Goal: Obtain resource: Download file/media

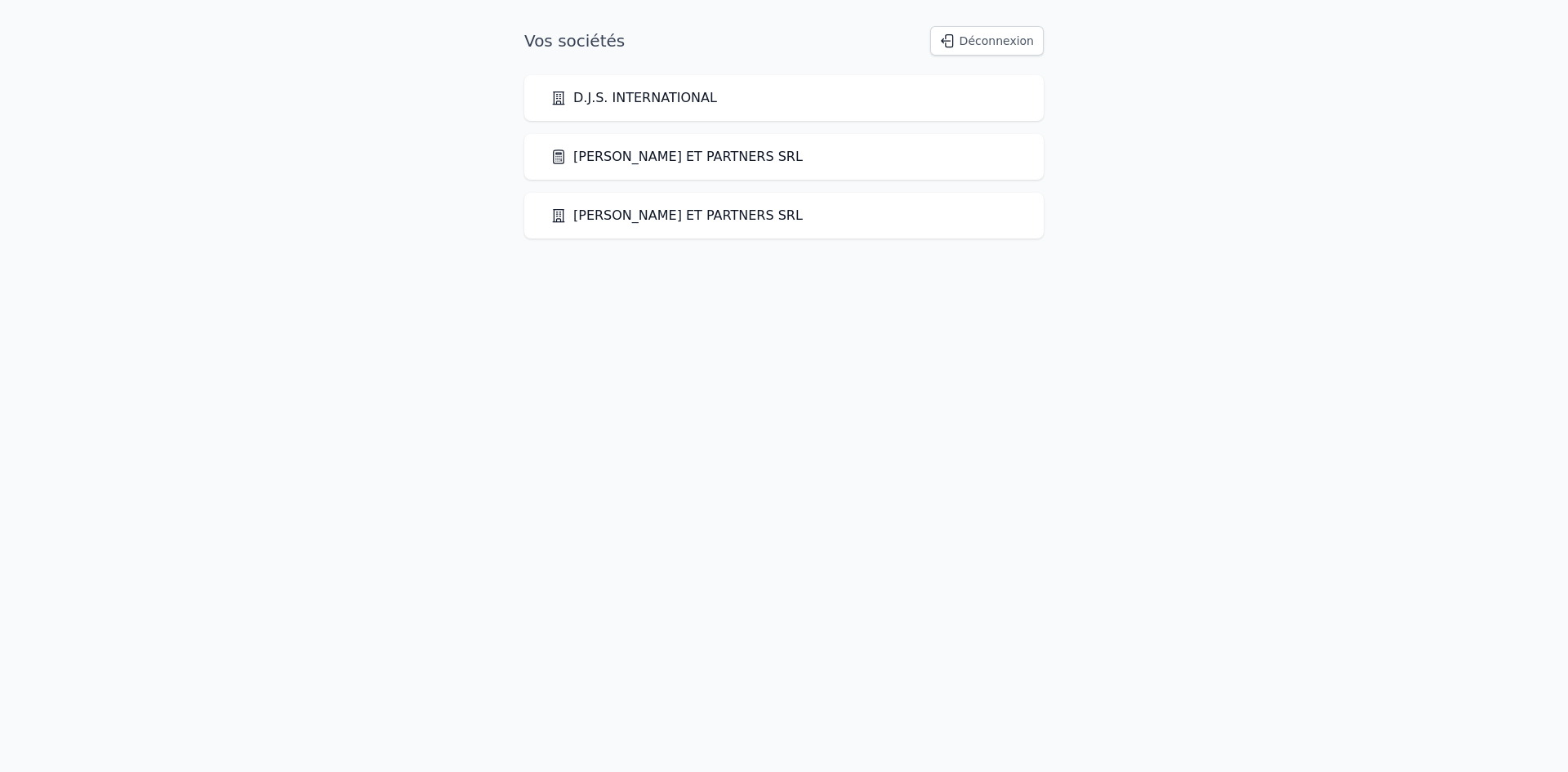
click at [708, 151] on link "[PERSON_NAME] ET PARTNERS SRL" at bounding box center [677, 157] width 253 height 19
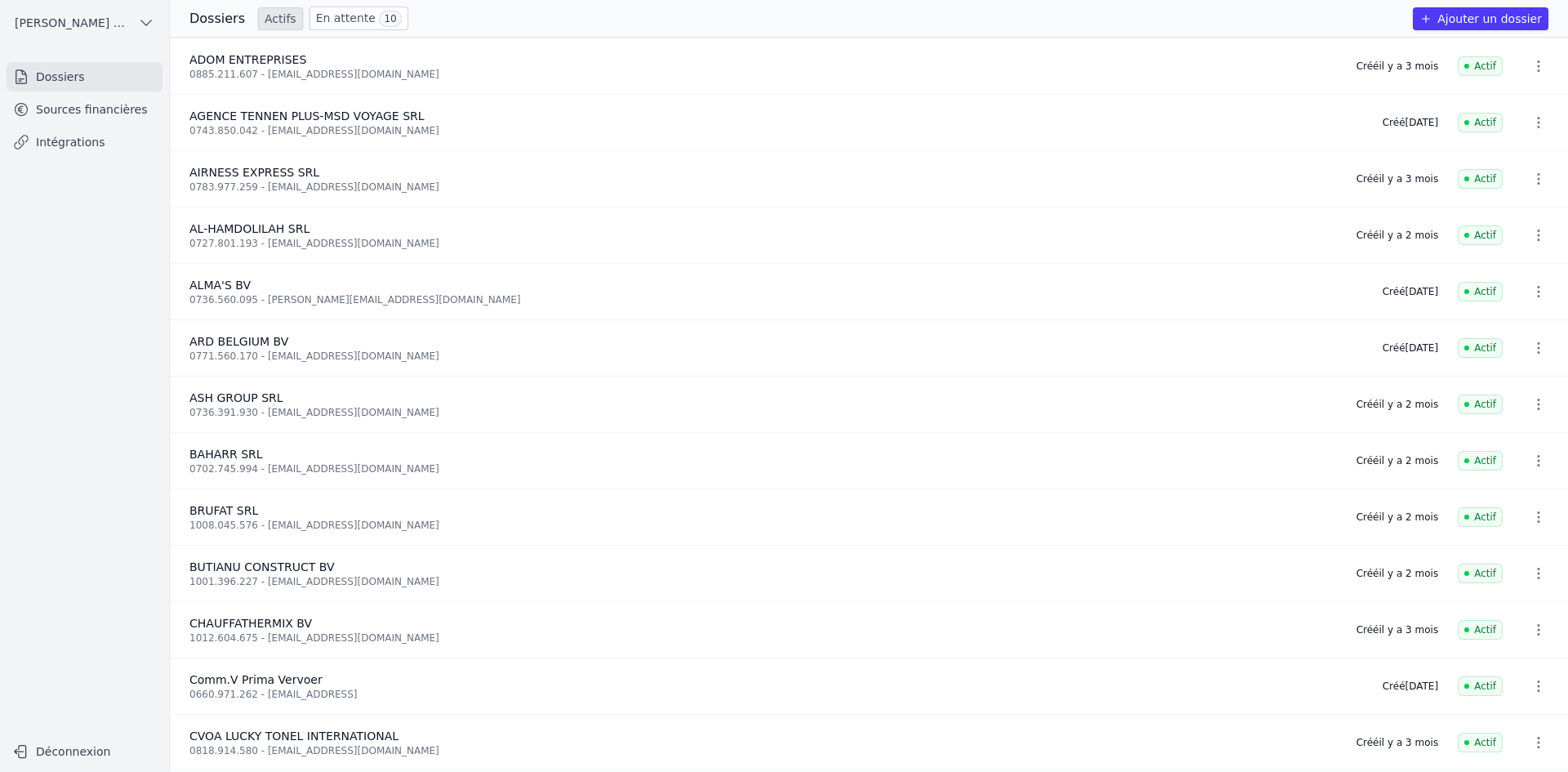
click at [85, 98] on link "Sources financières" at bounding box center [85, 109] width 156 height 29
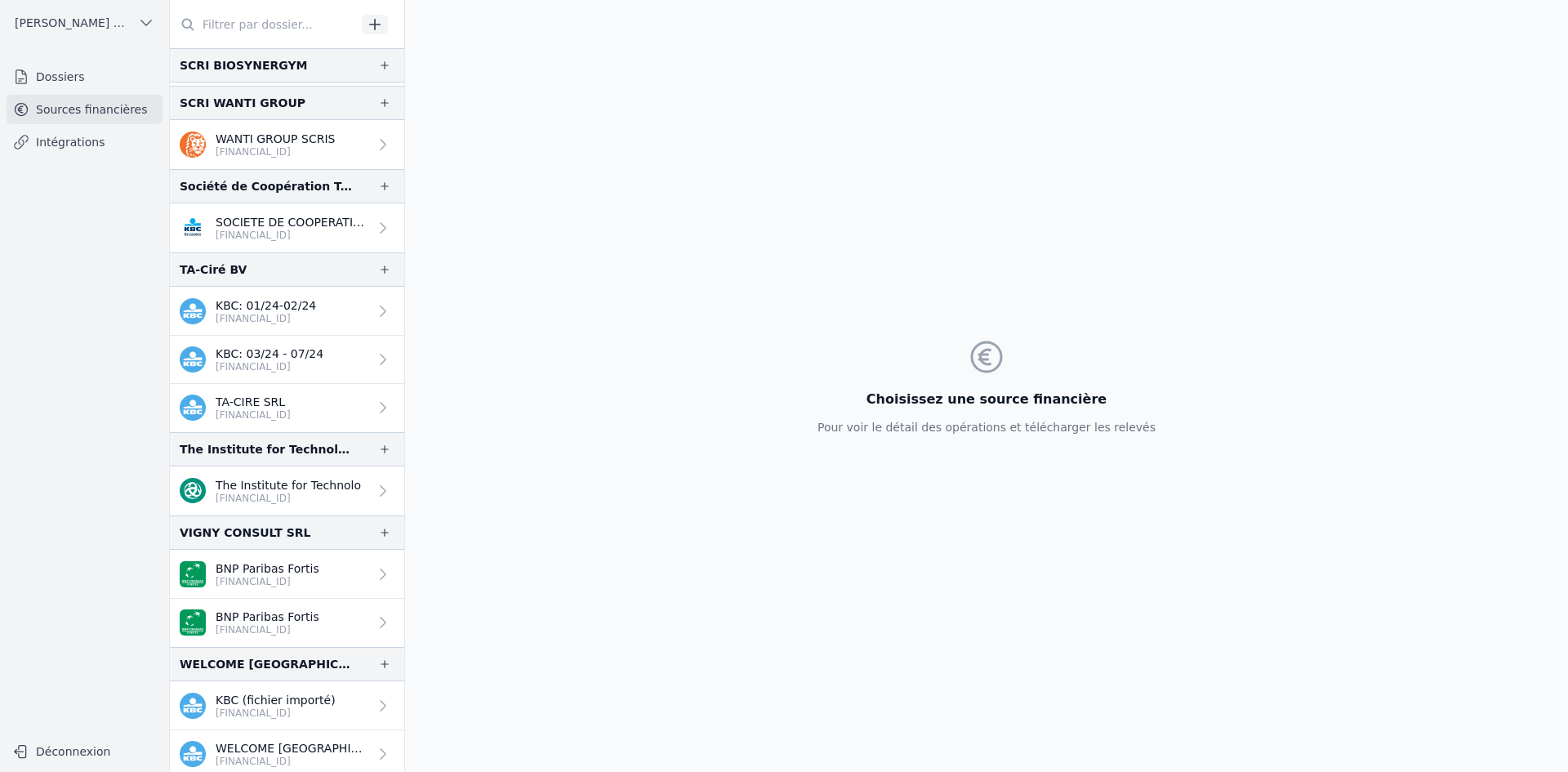
scroll to position [3048, 0]
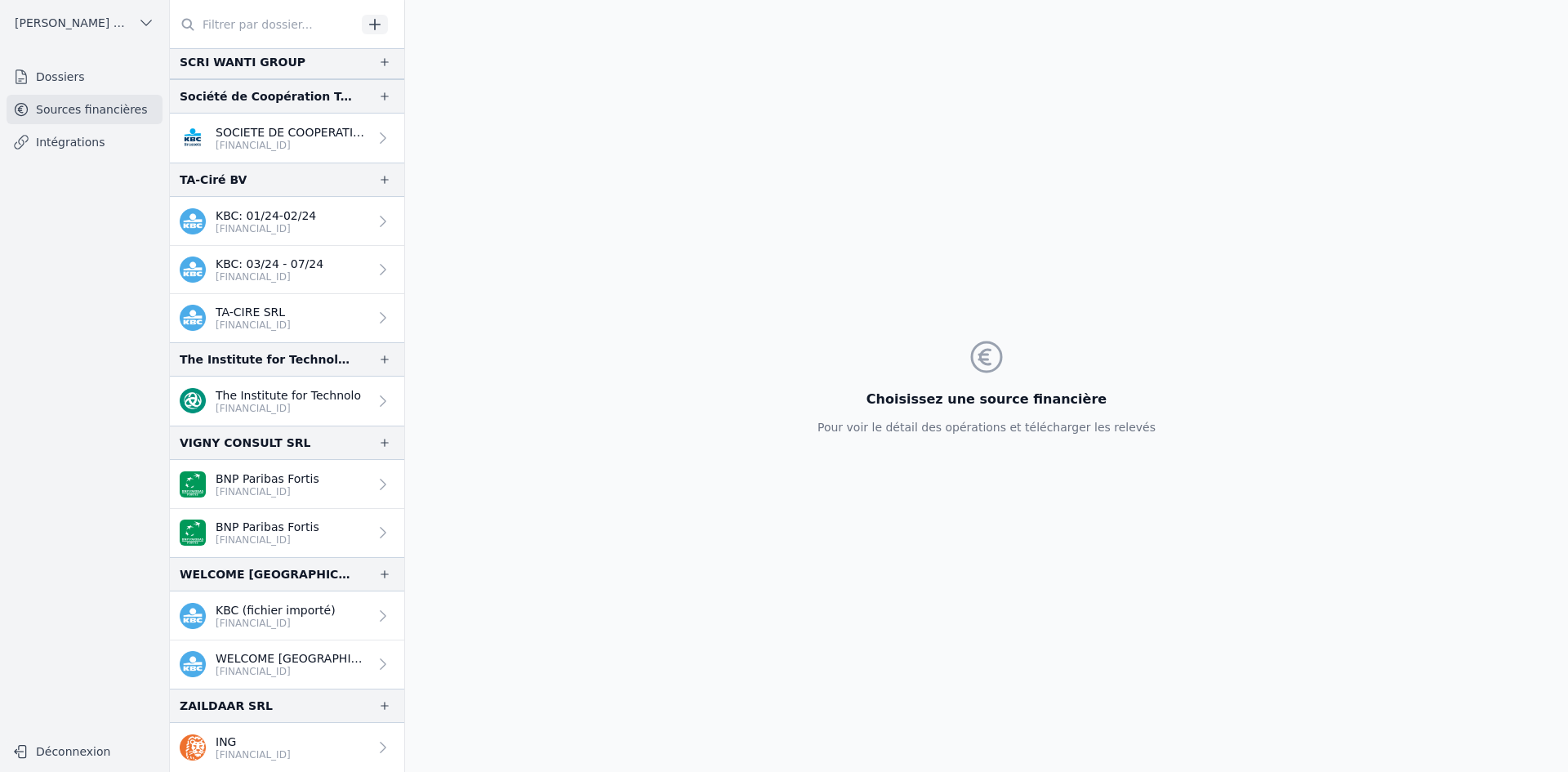
click at [252, 524] on p "BNP Paribas Fortis" at bounding box center [267, 527] width 104 height 17
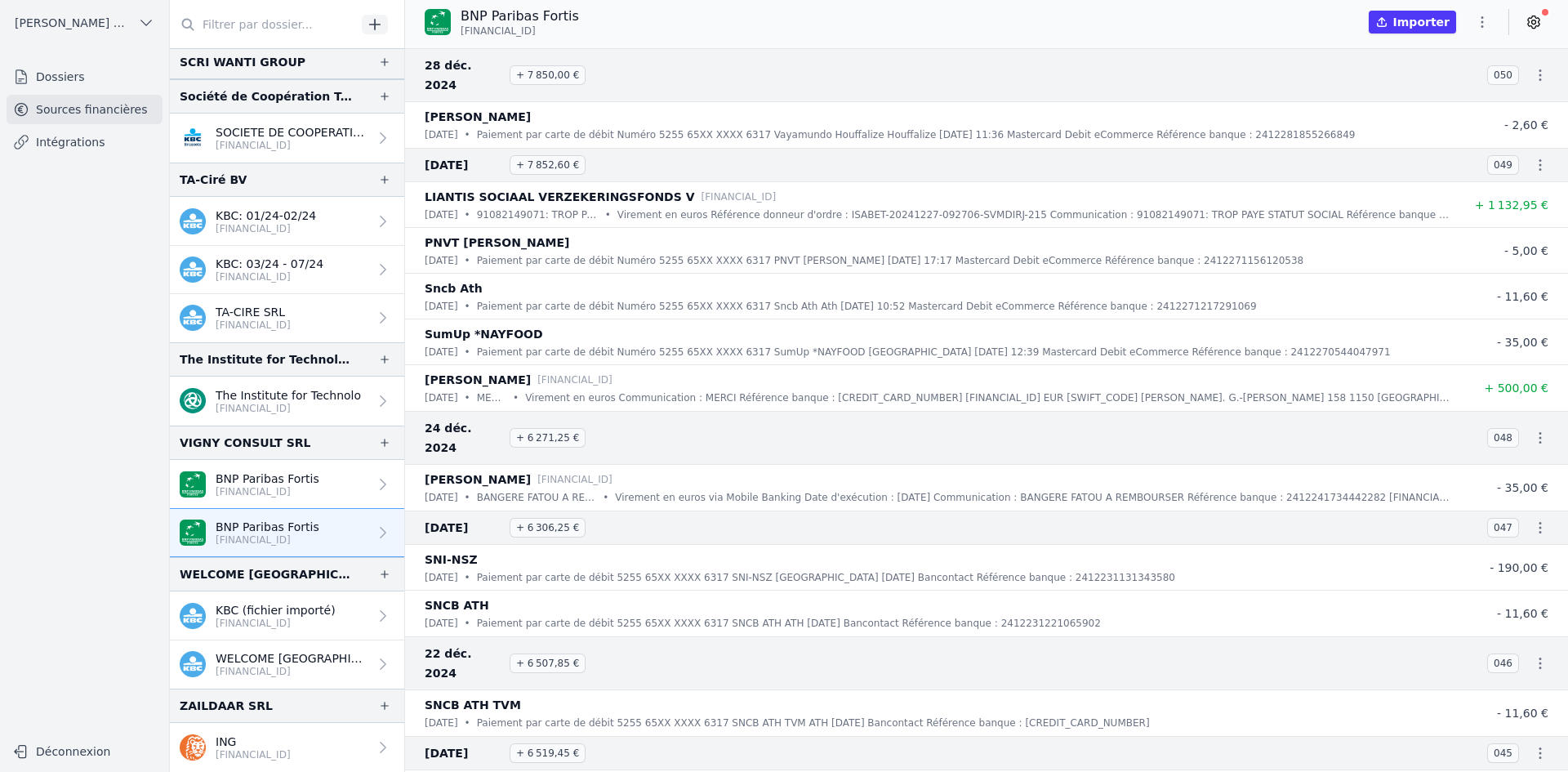
click at [257, 478] on p "BNP Paribas Fortis" at bounding box center [267, 478] width 104 height 17
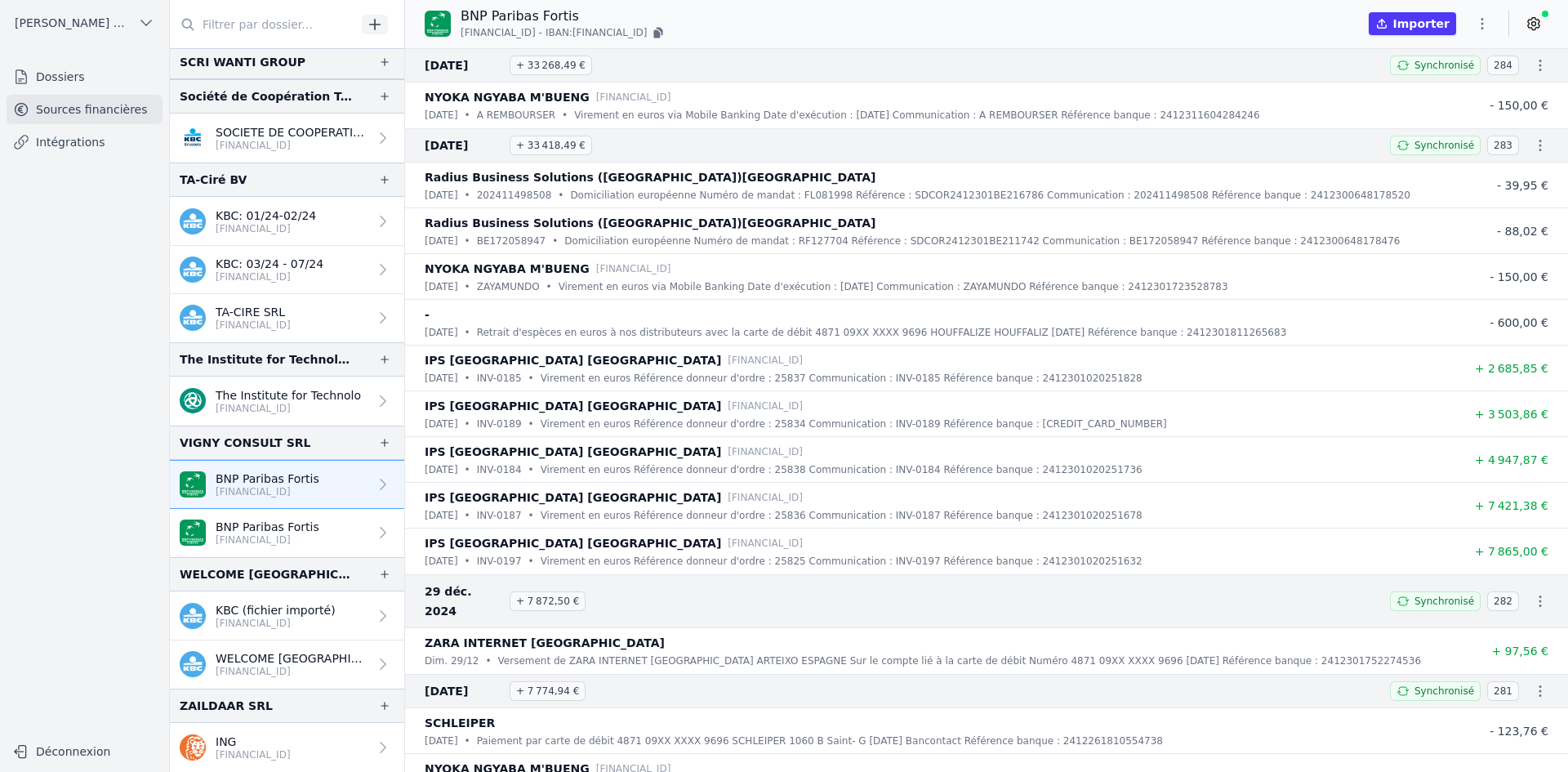
click at [268, 543] on p "[FINANCIAL_ID]" at bounding box center [267, 540] width 104 height 13
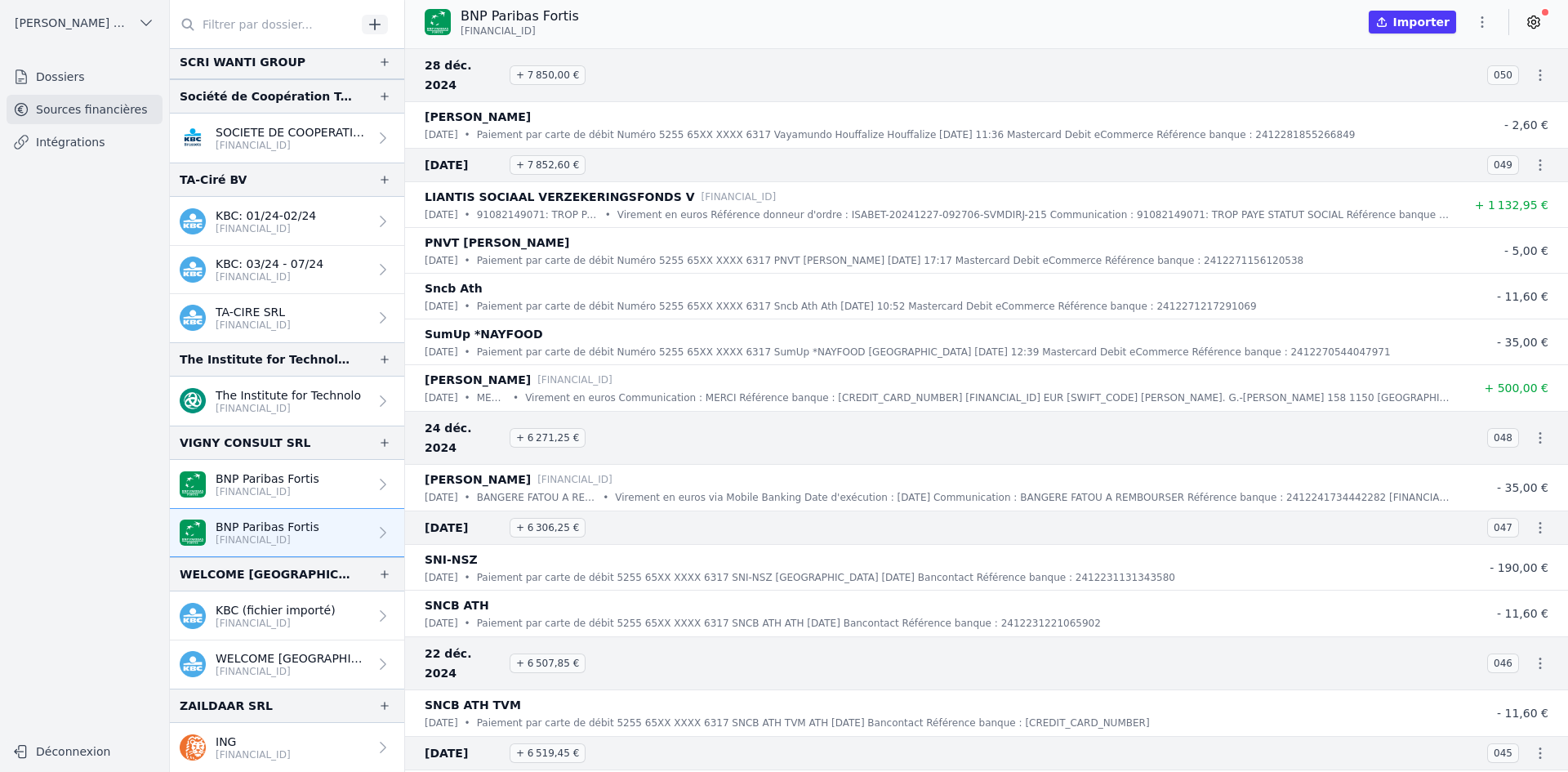
drag, startPoint x: 461, startPoint y: 28, endPoint x: 557, endPoint y: 33, distance: 96.1
click at [557, 33] on p "[FINANCIAL_ID]" at bounding box center [520, 30] width 119 height 13
copy span "[FINANCIAL_ID]"
click at [1484, 17] on icon "button" at bounding box center [1482, 21] width 17 height 17
click at [1409, 82] on button "Exporter" at bounding box center [1443, 87] width 118 height 30
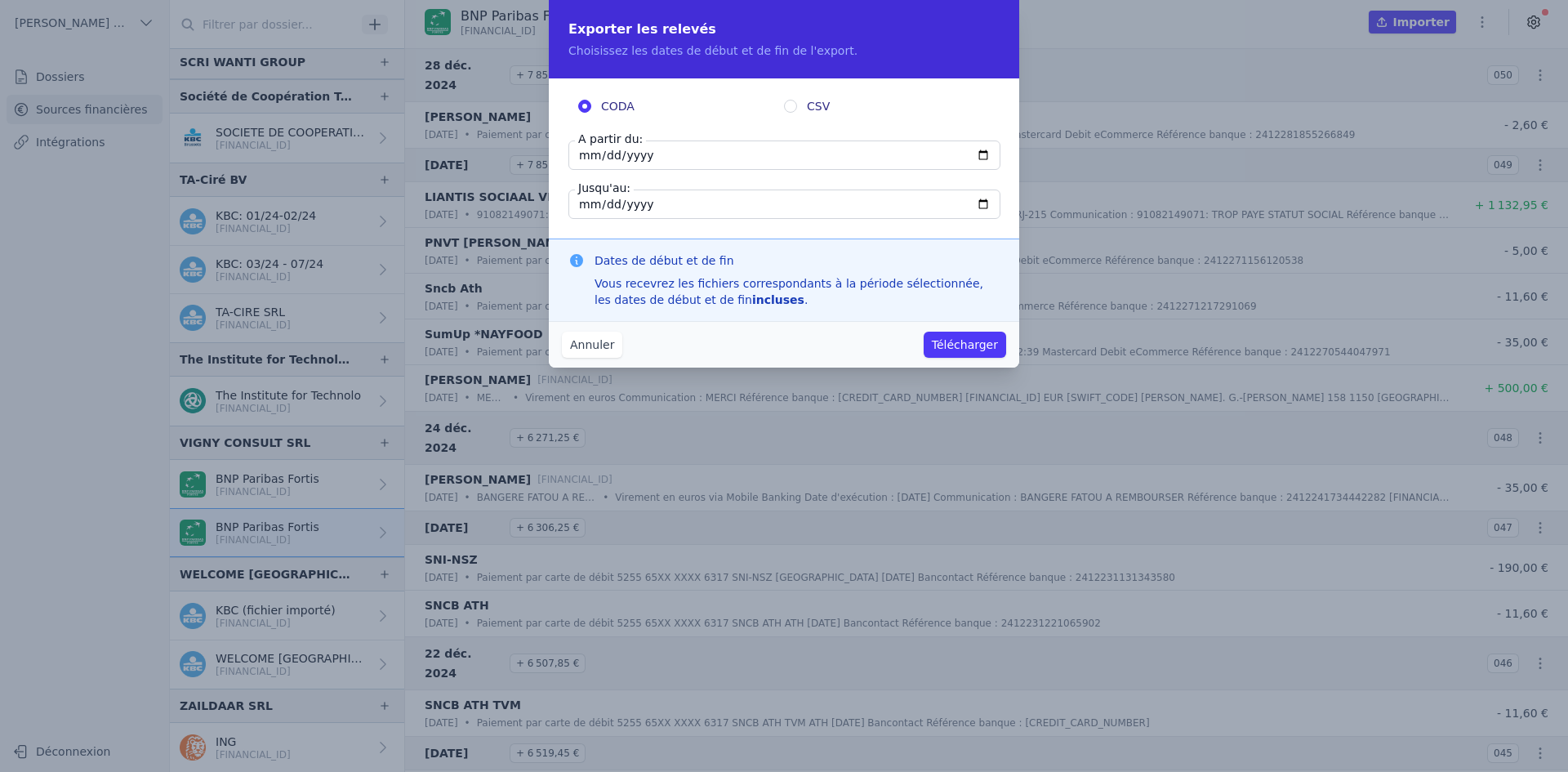
click at [585, 156] on input "[DATE]" at bounding box center [784, 156] width 432 height 29
type input "[DATE]"
click at [954, 349] on button "Télécharger" at bounding box center [964, 344] width 83 height 26
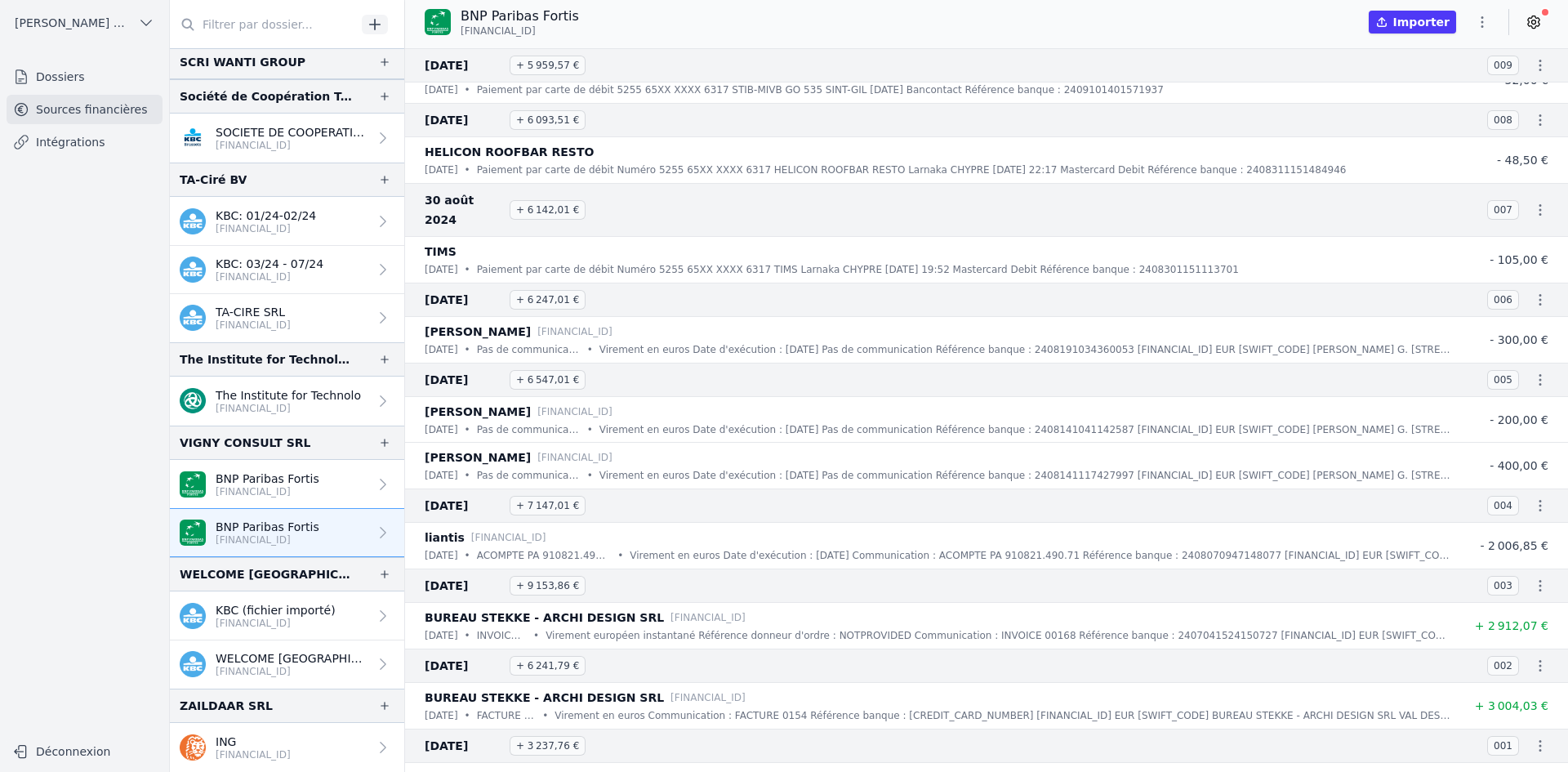
scroll to position [4469, 0]
